Goal: Book appointment/travel/reservation

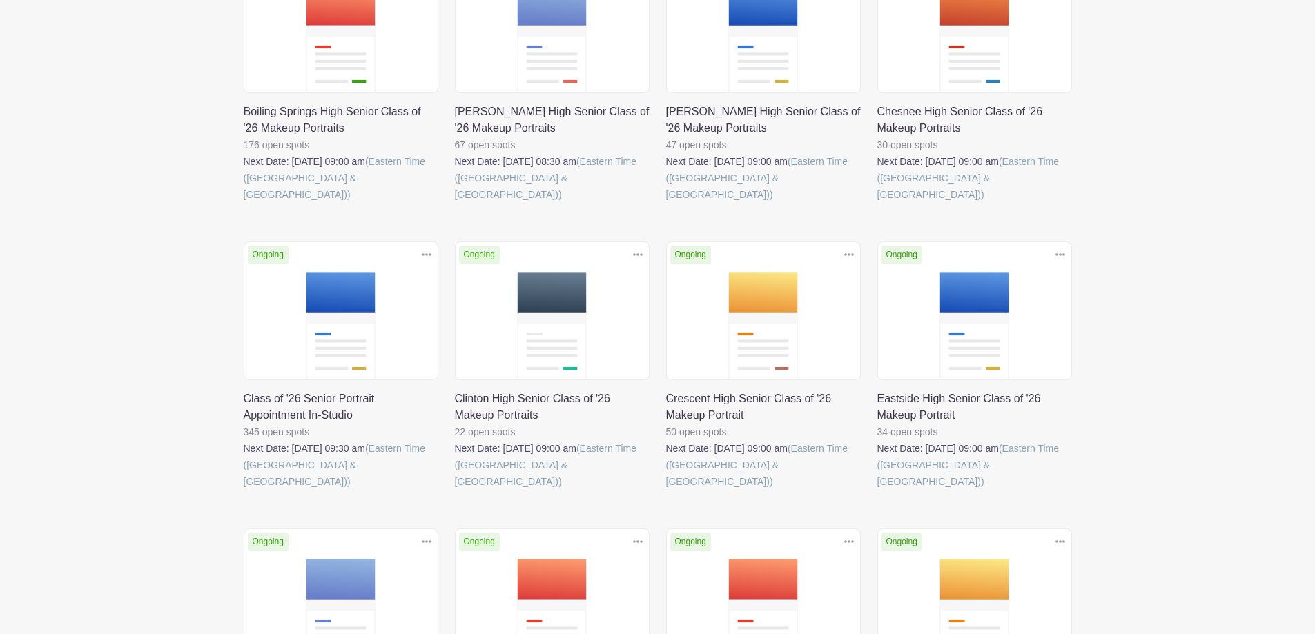
click at [244, 490] on link at bounding box center [244, 490] width 0 height 0
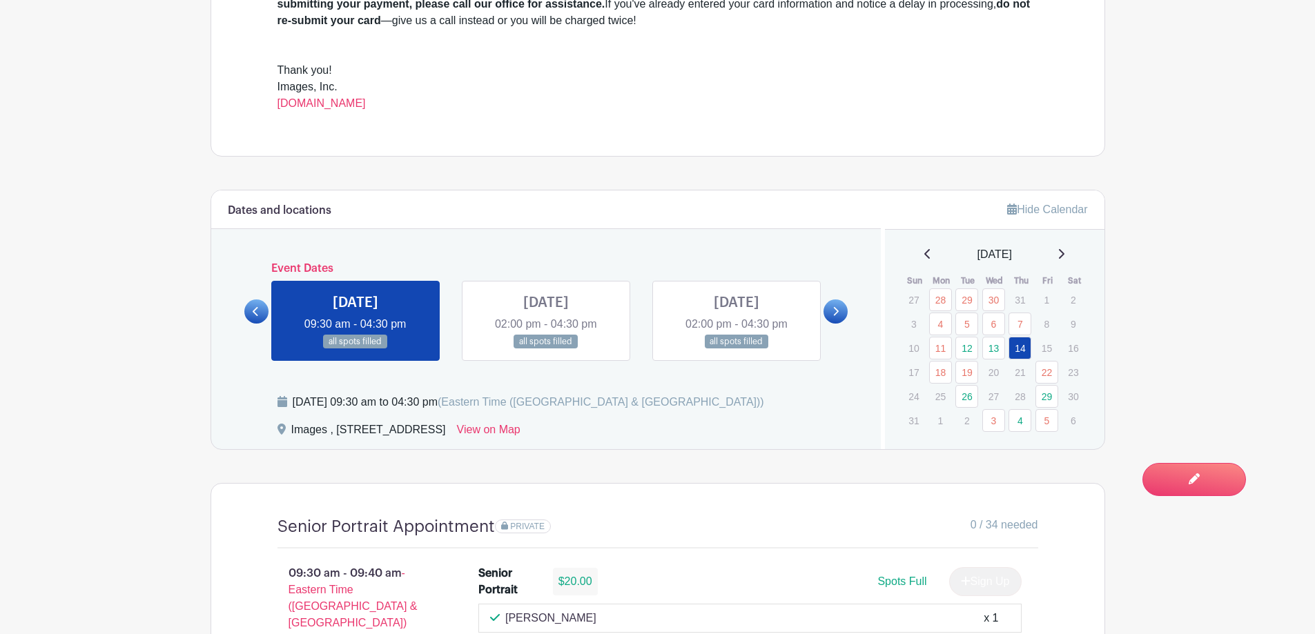
scroll to position [690, 0]
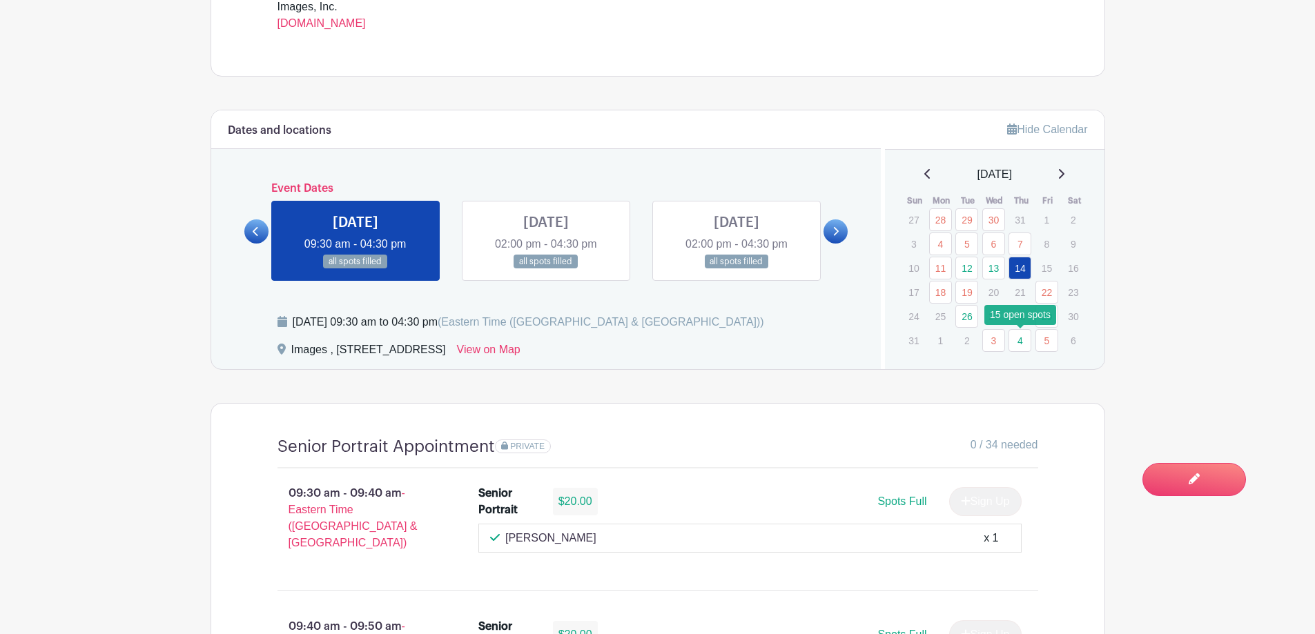
click at [1025, 344] on link "4" at bounding box center [1019, 340] width 23 height 23
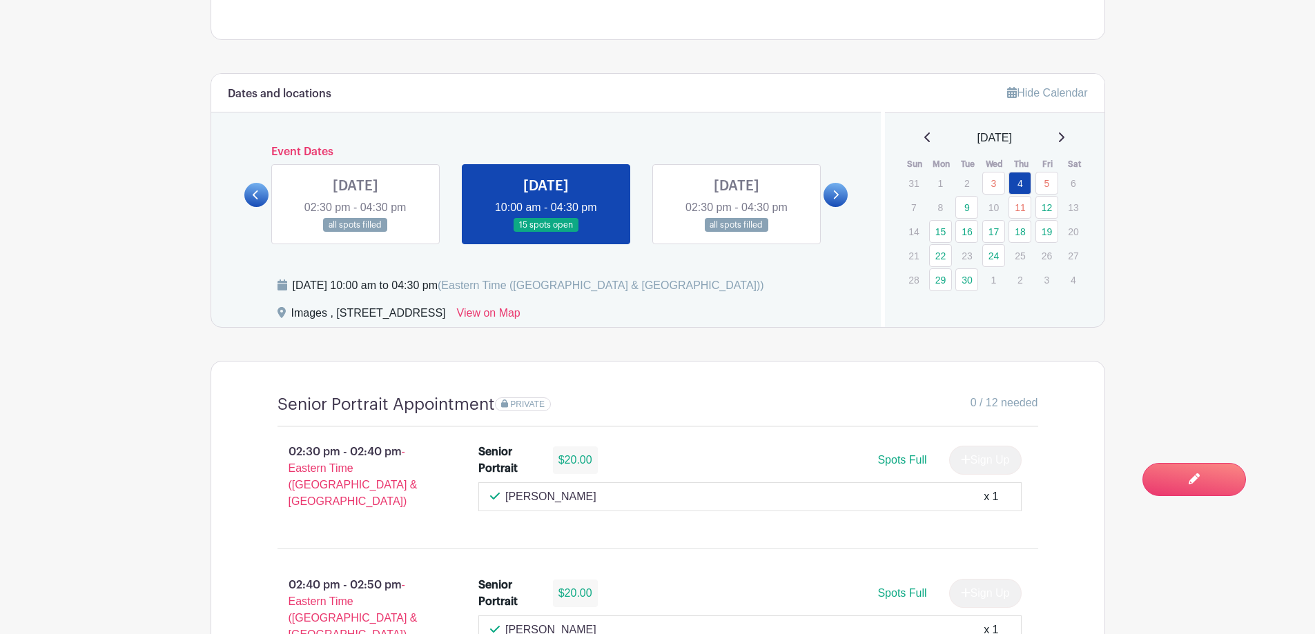
scroll to position [759, 0]
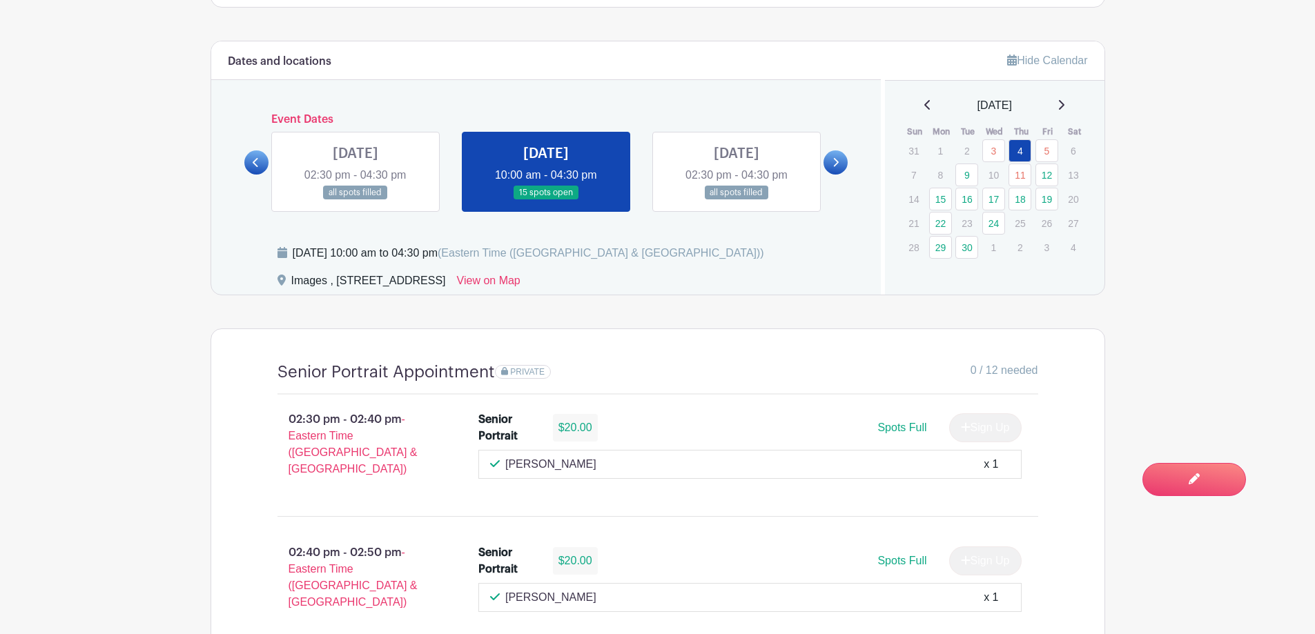
click at [924, 106] on icon at bounding box center [927, 104] width 7 height 11
click at [924, 102] on icon at bounding box center [927, 105] width 6 height 10
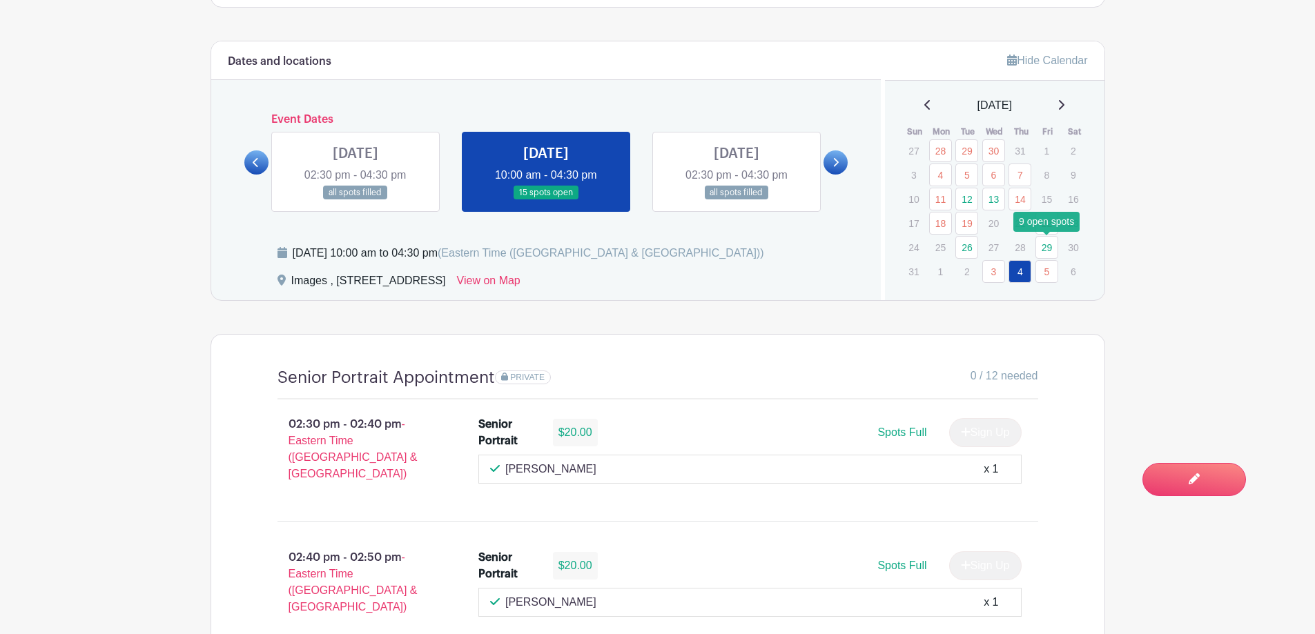
click at [1044, 248] on link "29" at bounding box center [1046, 247] width 23 height 23
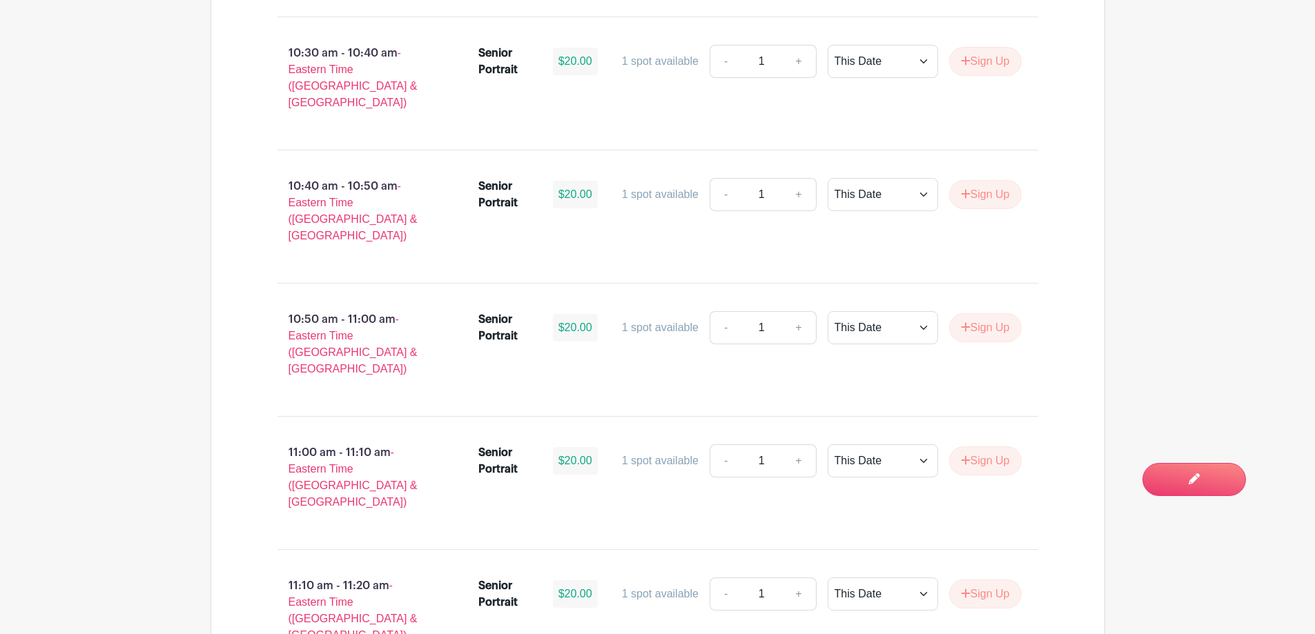
scroll to position [3686, 0]
